Goal: Obtain resource: Obtain resource

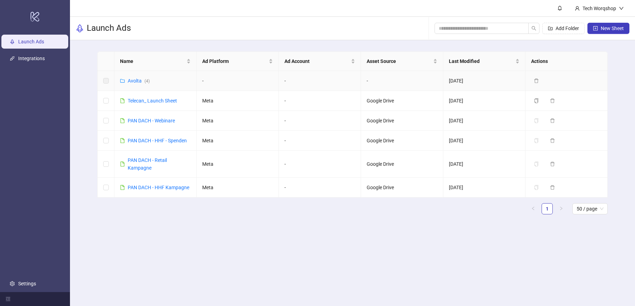
click at [137, 80] on link "Avolta ( 4 )" at bounding box center [139, 81] width 22 height 6
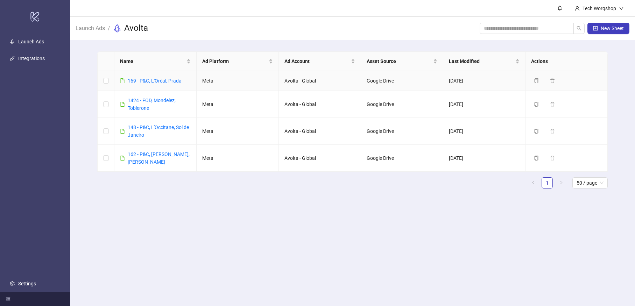
click at [137, 80] on link "169 - P&C, L'Oréal, Prada" at bounding box center [155, 81] width 54 height 6
click at [162, 155] on link "162 - P&C, [PERSON_NAME], [PERSON_NAME]" at bounding box center [159, 157] width 62 height 13
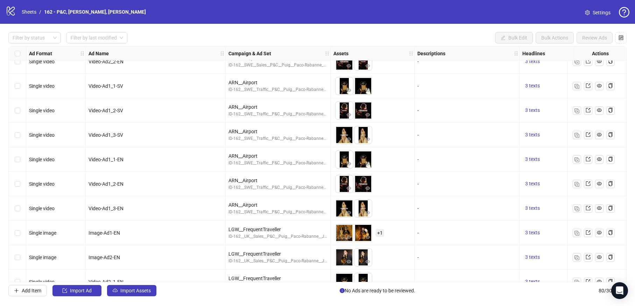
scroll to position [181, 0]
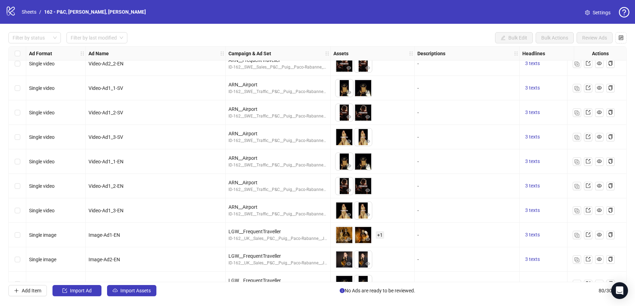
click at [153, 84] on div "Video-Ad1_1-SV" at bounding box center [156, 88] width 134 height 8
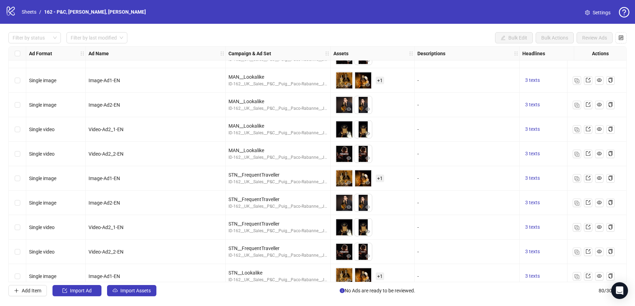
scroll to position [918, 0]
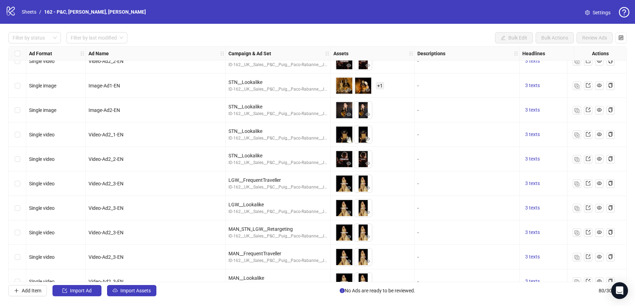
click at [149, 213] on div "Video-Ad2_3-EN" at bounding box center [156, 208] width 140 height 24
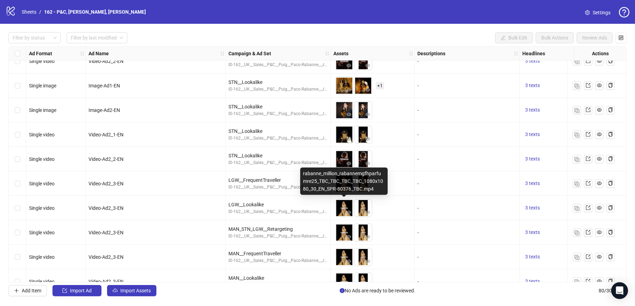
click at [341, 187] on div "rabanne_million_rabannemgfhparfumre25_TBC_TBC_TBC_TBC_1080x1080_30_EN_SPR-80376…" at bounding box center [343, 181] width 87 height 27
copy div "rabanne_million_rabannemgfhparfumre25_TBC_TBC_TBC_TBC_1080x1080_30_EN_SPR-80376…"
click at [361, 186] on div "rabanne_million_rabannemgfhparfumre25_TBC_TBC_TBC_TBC_1080x1920_30_EN_SPR-80343…" at bounding box center [362, 181] width 87 height 27
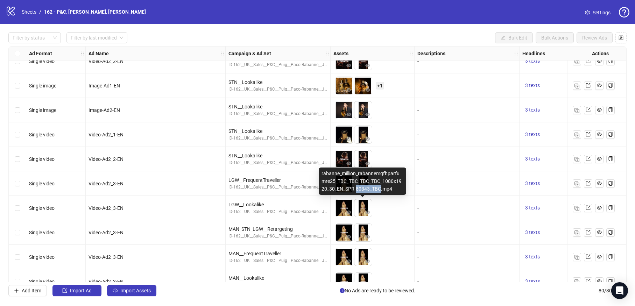
click at [361, 186] on div "rabanne_million_rabannemgfhparfumre25_TBC_TBC_TBC_TBC_1080x1920_30_EN_SPR-80343…" at bounding box center [362, 181] width 87 height 27
copy div "rabanne_million_rabannemgfhparfumre25_TBC_TBC_TBC_TBC_1080x1920_30_EN_SPR-80343…"
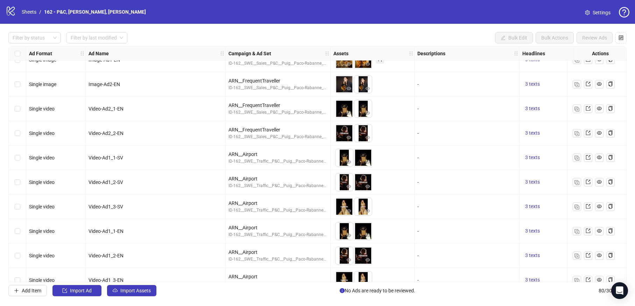
scroll to position [123, 0]
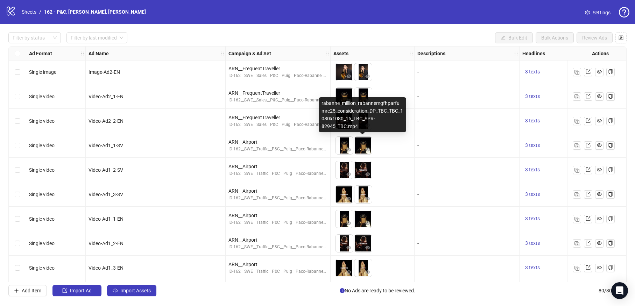
click at [353, 120] on div "rabanne_million_rabannemgfhparfumre25_consideration_DP_TBC_TBC_1080x1080_15_TBC…" at bounding box center [362, 114] width 87 height 35
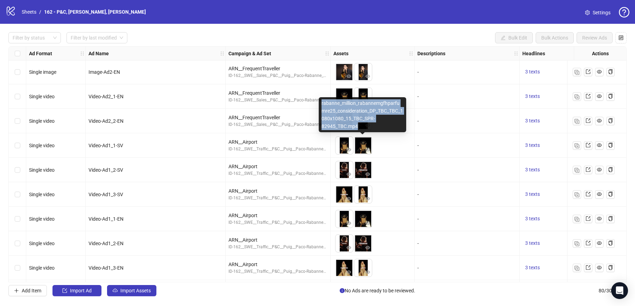
click at [353, 120] on div "rabanne_million_rabannemgfhparfumre25_consideration_DP_TBC_TBC_1080x1080_15_TBC…" at bounding box center [362, 114] width 87 height 35
copy div "rabanne_million_rabannemgfhparfumre25_consideration_DP_TBC_TBC_1080x1080_15_TBC…"
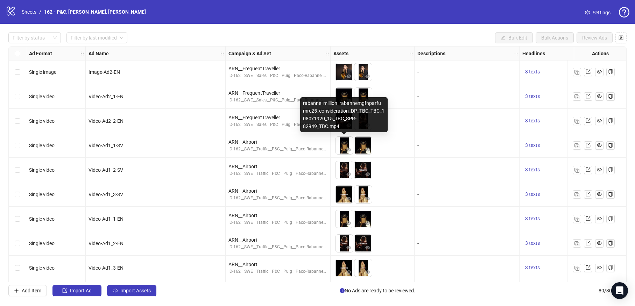
click at [345, 144] on img at bounding box center [343, 145] width 17 height 17
click at [336, 124] on div "rabanne_million_rabannemgfhparfumre25_consideration_DP_TBC_TBC_1080x1920_15_TBC…" at bounding box center [343, 114] width 87 height 35
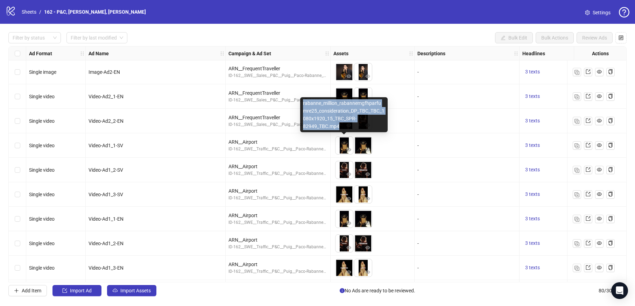
click at [336, 124] on div "rabanne_million_rabannemgfhparfumre25_consideration_DP_TBC_TBC_1080x1920_15_TBC…" at bounding box center [343, 114] width 87 height 35
copy div "rabanne_million_rabannemgfhparfumre25_consideration_DP_TBC_TBC_1080x1920_15_TBC…"
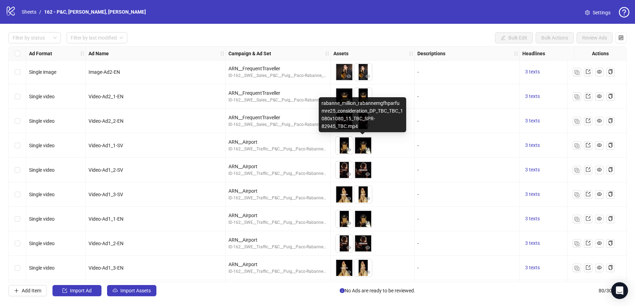
click at [352, 118] on div "rabanne_million_rabannemgfhparfumre25_consideration_DP_TBC_TBC_1080x1080_15_TBC…" at bounding box center [362, 114] width 87 height 35
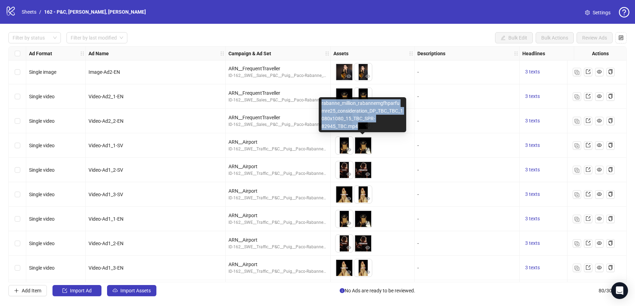
click at [352, 118] on div "rabanne_million_rabannemgfhparfumre25_consideration_DP_TBC_TBC_1080x1080_15_TBC…" at bounding box center [362, 114] width 87 height 35
copy div "rabanne_million_rabannemgfhparfumre25_consideration_DP_TBC_TBC_1080x1080_15_TBC…"
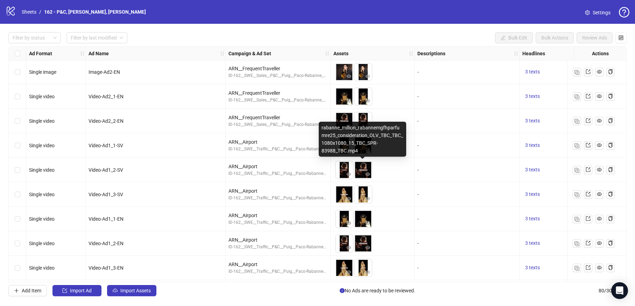
click at [361, 169] on img at bounding box center [362, 169] width 17 height 17
click at [352, 153] on div "rabanne_million_rabannemgfhparfumre25_consideration_OLV_TBC_TBC_1080x1080_15_TB…" at bounding box center [362, 139] width 87 height 35
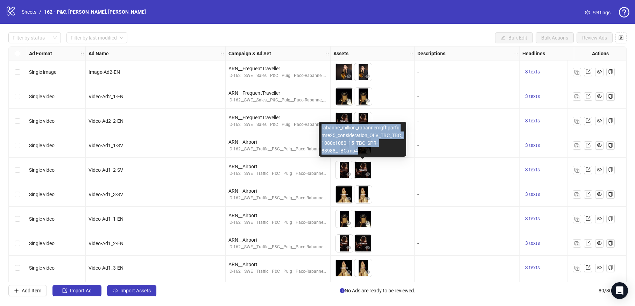
click at [352, 153] on div "rabanne_million_rabannemgfhparfumre25_consideration_OLV_TBC_TBC_1080x1080_15_TB…" at bounding box center [362, 139] width 87 height 35
copy div "rabanne_million_rabannemgfhparfumre25_consideration_OLV_TBC_TBC_1080x1080_15_TB…"
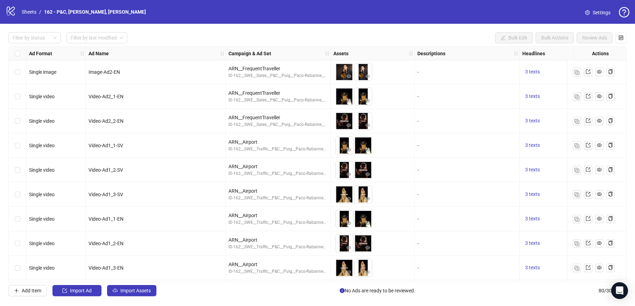
click at [340, 169] on img at bounding box center [343, 169] width 17 height 17
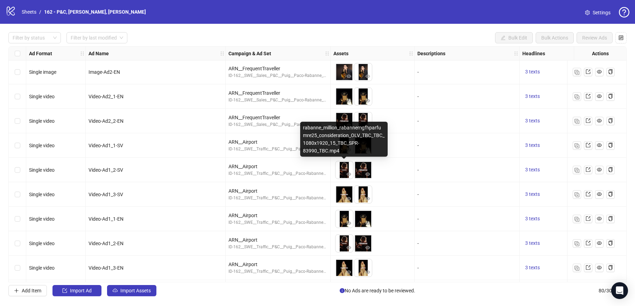
click at [336, 141] on div "rabanne_million_rabannemgfhparfumre25_consideration_OLV_TBC_TBC_1080x1920_15_TB…" at bounding box center [343, 139] width 87 height 35
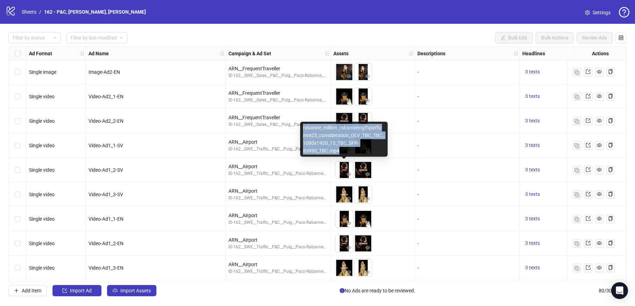
click at [336, 141] on div "rabanne_million_rabannemgfhparfumre25_consideration_OLV_TBC_TBC_1080x1920_15_TB…" at bounding box center [343, 139] width 87 height 35
copy div "rabanne_million_rabannemgfhparfumre25_consideration_OLV_TBC_TBC_1080x1920_15_TB…"
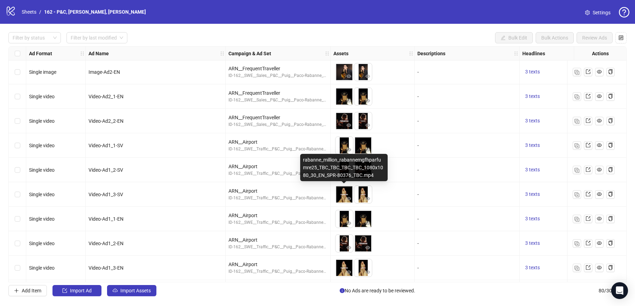
click at [338, 170] on div "rabanne_million_rabannemgfhparfumre25_TBC_TBC_TBC_TBC_1080x1080_30_EN_SPR-80376…" at bounding box center [343, 167] width 87 height 27
copy div "rabanne_million_rabannemgfhparfumre25_TBC_TBC_TBC_TBC_1080x1080_30_EN_SPR-80376…"
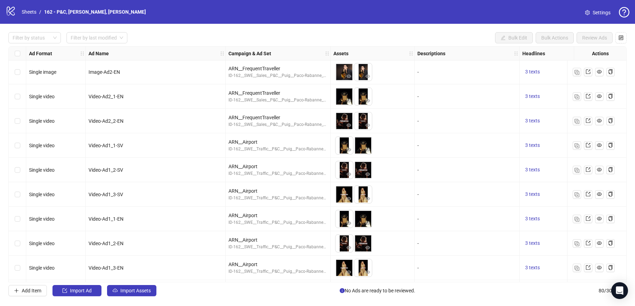
click at [363, 193] on img at bounding box center [362, 194] width 17 height 17
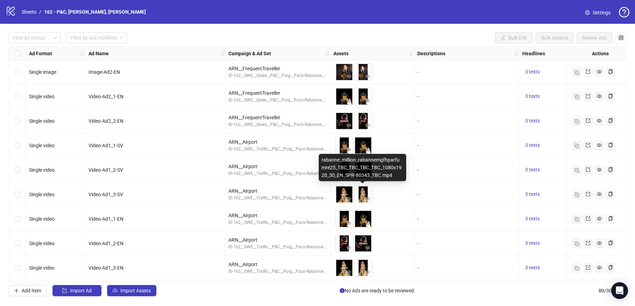
click at [352, 170] on div "rabanne_million_rabannemgfhparfumre25_TBC_TBC_TBC_TBC_1080x1920_30_EN_SPR-80343…" at bounding box center [362, 167] width 87 height 27
copy div "rabanne_million_rabannemgfhparfumre25_TBC_TBC_TBC_TBC_1080x1920_30_EN_SPR-80343…"
